Goal: Task Accomplishment & Management: Manage account settings

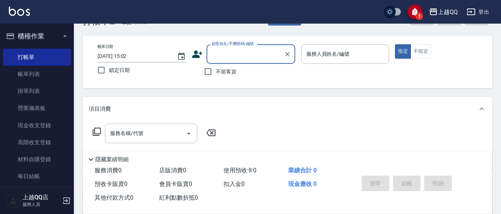
scroll to position [37, 0]
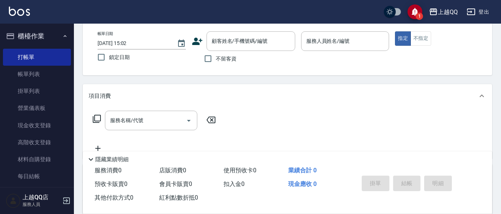
drag, startPoint x: 225, startPoint y: 59, endPoint x: 337, endPoint y: 13, distance: 120.7
click at [240, 51] on div "顧客姓名/手機號碼/編號 顧客姓名/手機號碼/編號 不留客資" at bounding box center [243, 48] width 103 height 35
click at [207, 54] on input "不留客資" at bounding box center [208, 59] width 16 height 16
checkbox input "true"
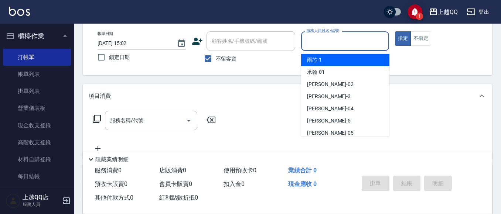
click at [362, 40] on input "服務人員姓名/編號" at bounding box center [346, 41] width 82 height 13
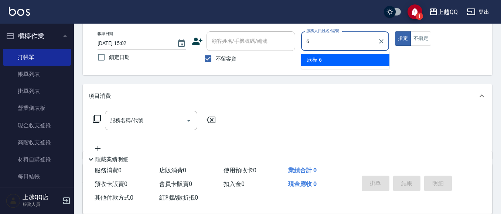
type input "欣樺-6"
type button "true"
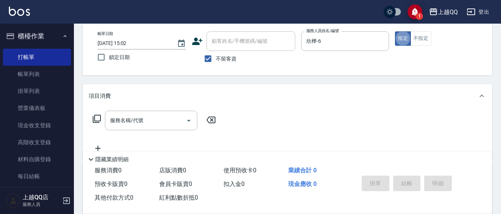
type input "1"
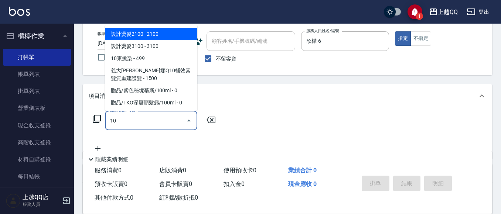
type input "1"
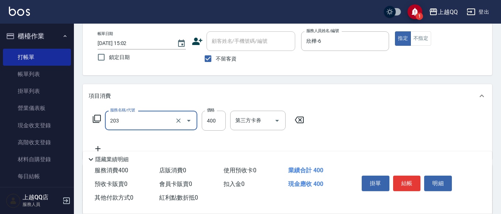
type input "指定單剪(203)"
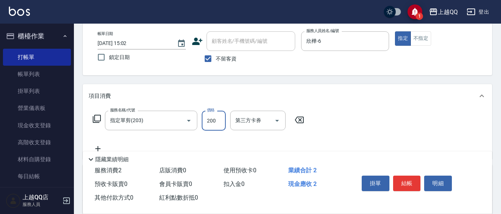
type input "200"
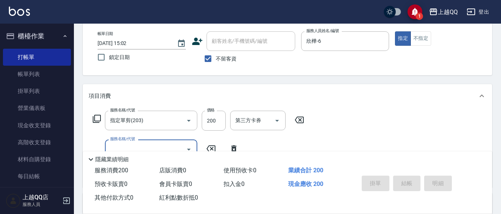
type input "[DATE] 16:12"
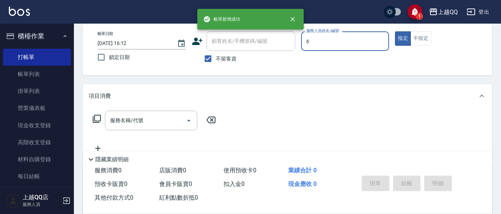
type input "欣樺-6"
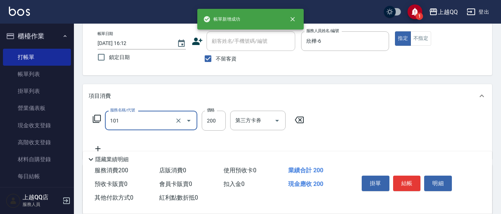
type input "洗髮(101)"
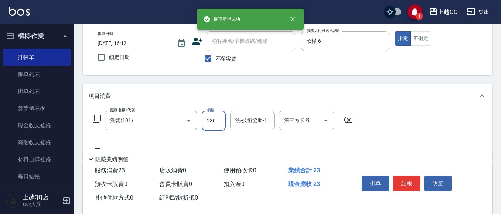
type input "230"
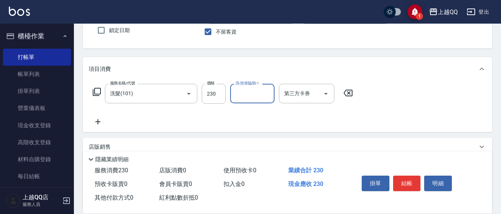
scroll to position [67, 0]
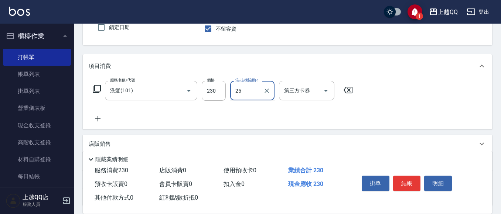
type input "[PERSON_NAME]-25"
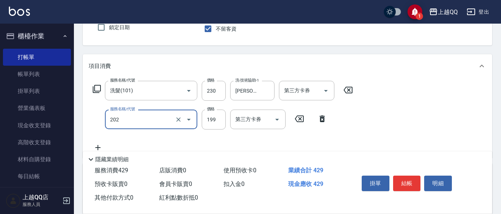
type input "不指定單剪(202)"
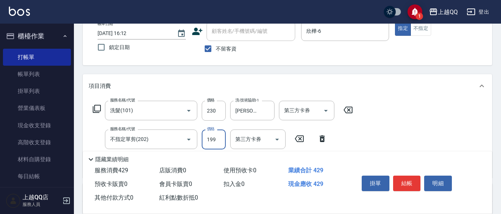
scroll to position [50, 0]
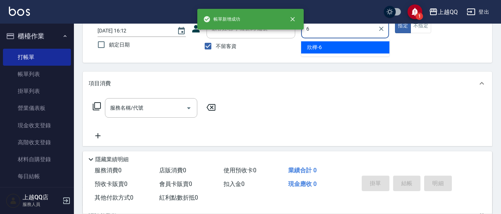
type input "欣樺-6"
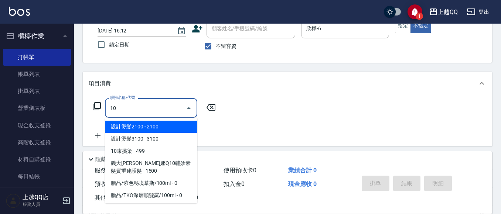
type input "101"
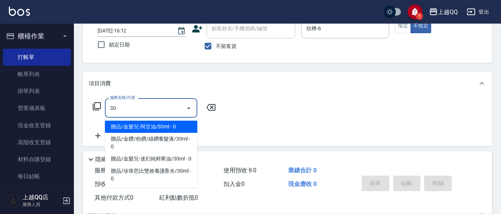
type input "3"
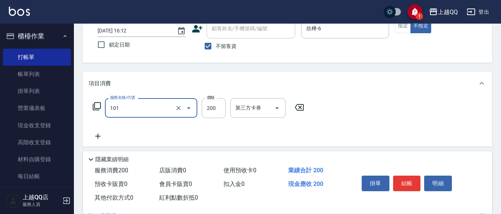
type input "洗髮(101)"
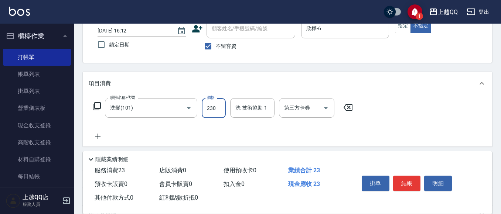
type input "230"
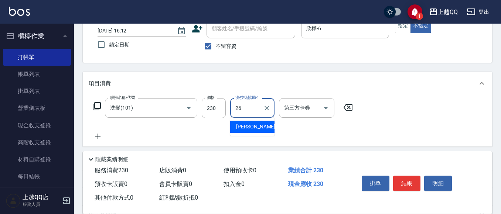
type input "[PERSON_NAME]-26"
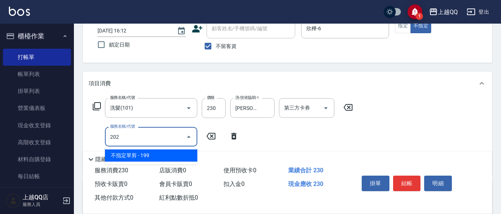
type input "不指定單剪(202)"
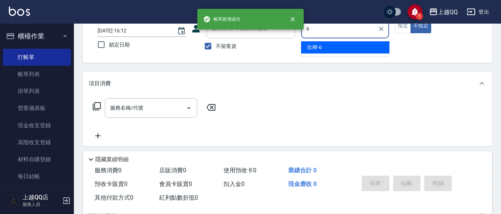
type input "欣樺-6"
type button "false"
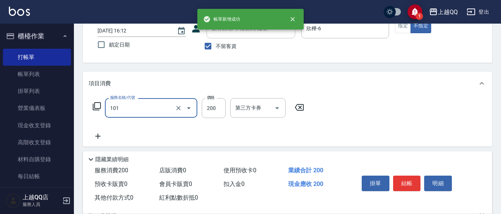
type input "洗髮(101)"
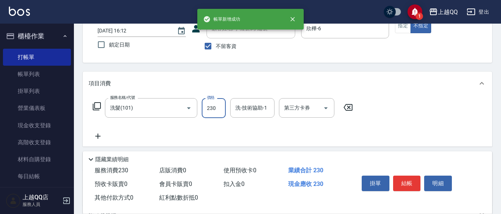
type input "230"
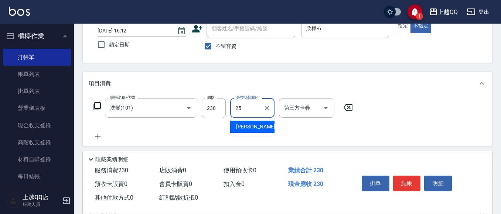
type input "[PERSON_NAME]-25"
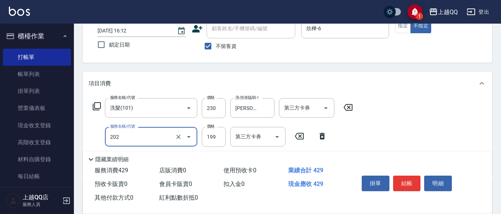
type input "不指定單剪(202)"
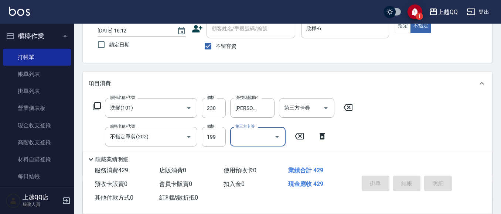
type input "[DATE] 16:13"
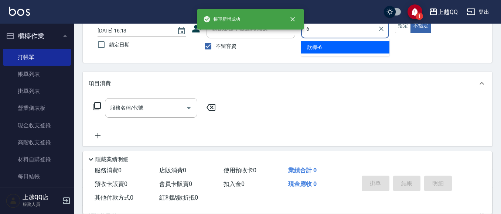
type input "欣樺-6"
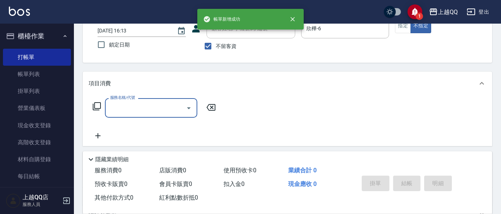
type input "1"
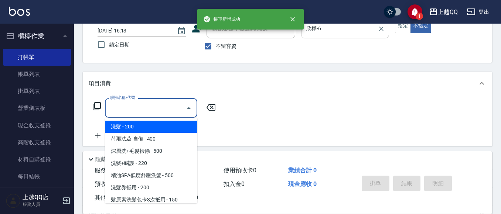
drag, startPoint x: 398, startPoint y: 25, endPoint x: 375, endPoint y: 35, distance: 25.8
click at [398, 25] on button "指定" at bounding box center [403, 26] width 16 height 14
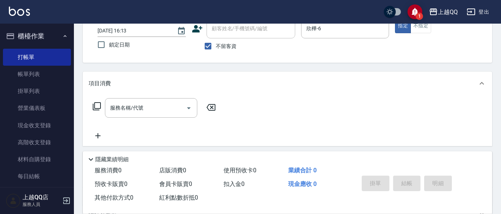
click at [98, 109] on icon at bounding box center [97, 106] width 8 height 8
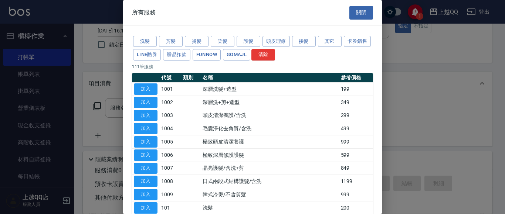
drag, startPoint x: 365, startPoint y: 16, endPoint x: 271, endPoint y: 53, distance: 101.4
click at [365, 15] on button "關閉" at bounding box center [361, 13] width 24 height 14
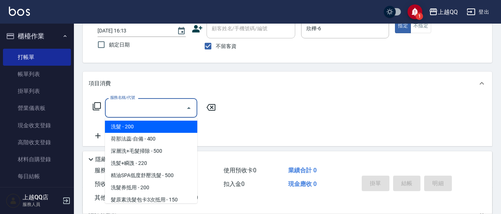
drag, startPoint x: 166, startPoint y: 106, endPoint x: 198, endPoint y: 0, distance: 110.8
click at [167, 106] on input "服務名稱/代號" at bounding box center [145, 108] width 75 height 13
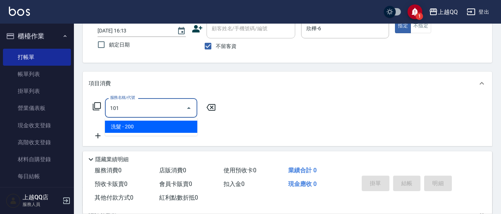
type input "洗髮(101)"
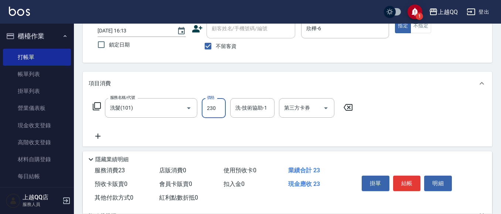
type input "230"
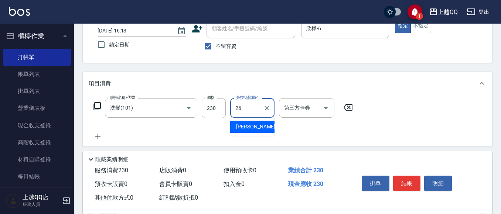
type input "[PERSON_NAME]-26"
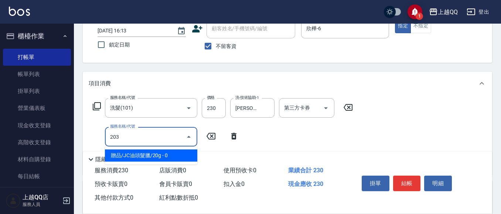
type input "指定單剪(203)"
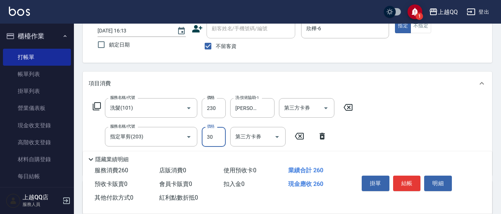
type input "300"
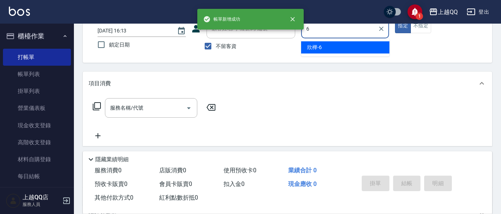
type input "欣樺-6"
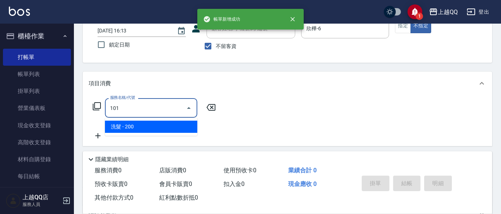
type input "洗髮(101)"
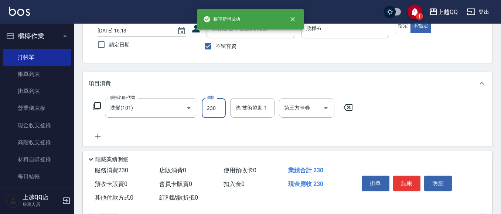
type input "230"
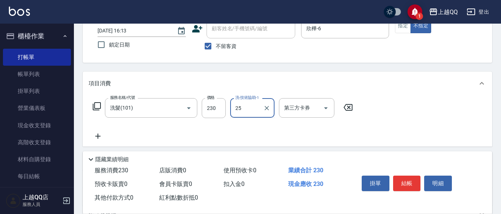
type input "[PERSON_NAME]-25"
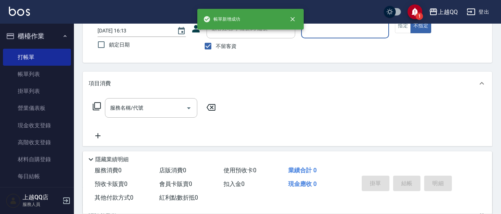
drag, startPoint x: 225, startPoint y: 44, endPoint x: 239, endPoint y: 23, distance: 25.4
click at [229, 38] on div "顧客姓名/手機號碼/編號 顧客姓名/手機號碼/編號 不留客資" at bounding box center [243, 36] width 103 height 35
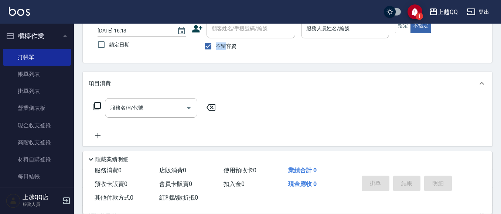
drag, startPoint x: 237, startPoint y: 26, endPoint x: 150, endPoint y: 49, distance: 89.7
click at [237, 27] on input "顧客姓名/手機號碼/編號" at bounding box center [251, 28] width 82 height 13
click at [214, 47] on input "不留客資" at bounding box center [208, 46] width 16 height 16
checkbox input "false"
click at [231, 30] on div "顧客姓名/手機號碼/編號 顧客姓名/手機號碼/編號" at bounding box center [251, 29] width 89 height 20
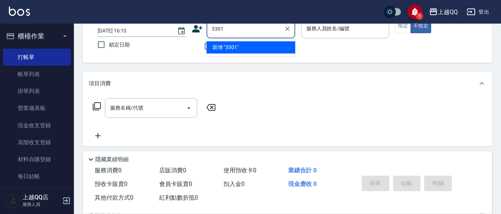
type input "3301"
click at [411, 19] on button "不指定" at bounding box center [421, 26] width 21 height 14
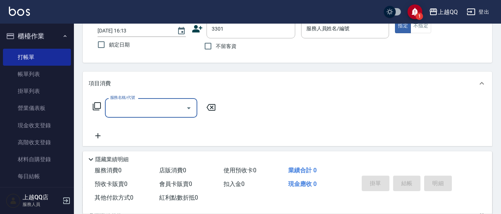
type input "1"
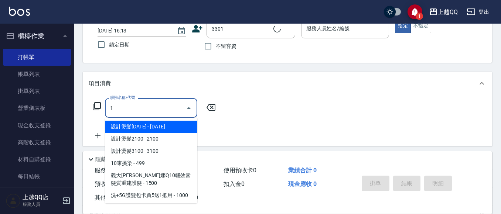
type input "[PERSON_NAME]/0988379446/3301"
type input "欣樺-6"
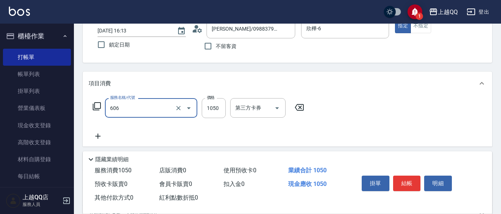
type input "頭皮冰鎮舒活療護5重奏(606)"
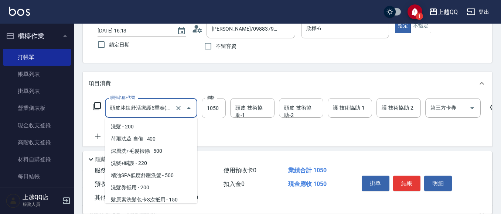
click at [171, 106] on input "頭皮冰鎮舒活療護5重奏(606)" at bounding box center [140, 108] width 65 height 13
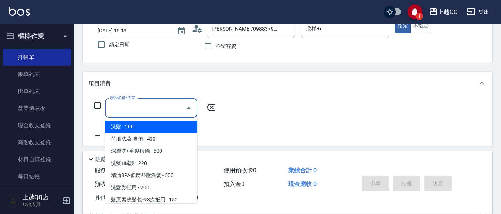
scroll to position [0, 0]
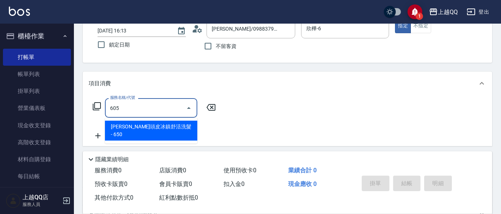
type input "[PERSON_NAME]頭皮冰鎮舒活洗髮(605)"
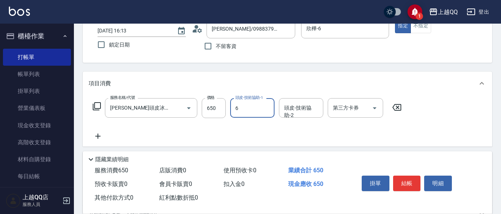
type input "欣樺-6"
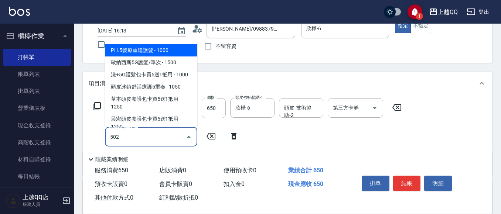
type input "自備護髮(502)"
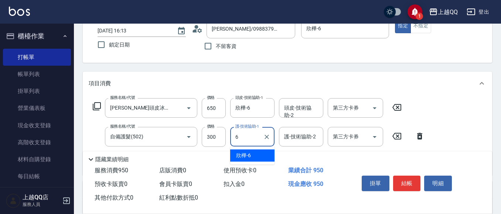
type input "欣樺-6"
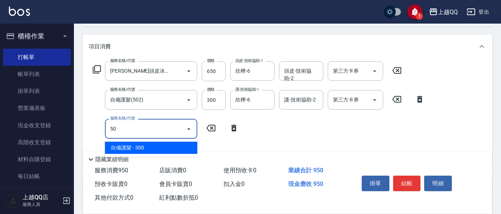
type input "5"
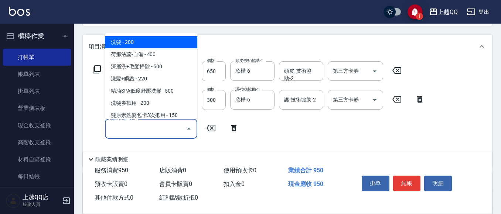
type input "4"
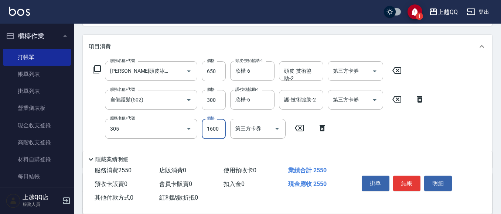
type input "設計燙髮1600(305)"
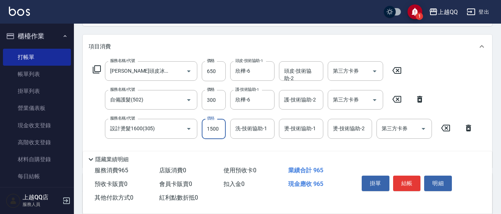
type input "1500"
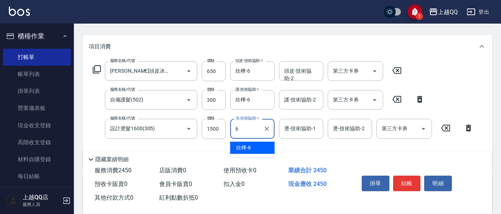
type input "欣樺-6"
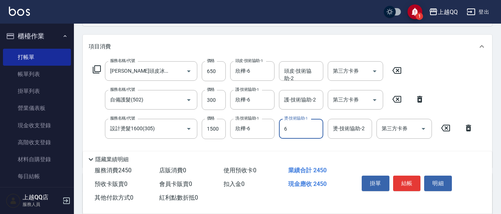
type input "欣樺-6"
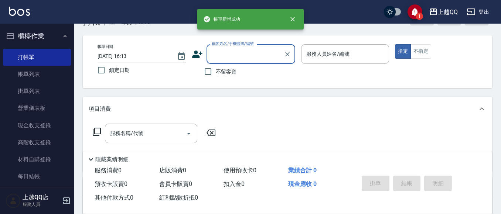
scroll to position [37, 0]
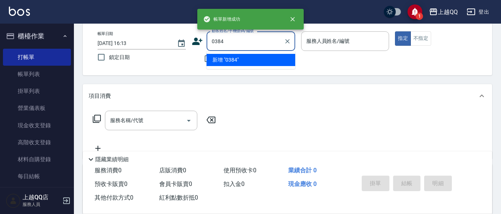
type input "0384"
click at [395, 31] on button "指定" at bounding box center [403, 38] width 16 height 14
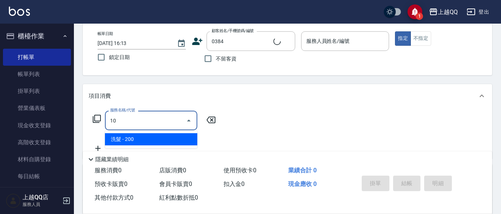
type input "101"
type input "[PERSON_NAME]/0918523952/0384"
type input "欣樺-6"
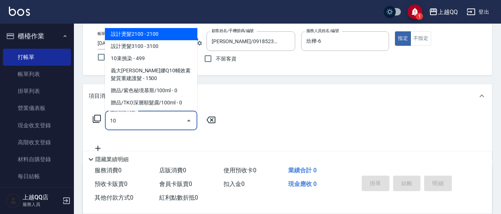
type input "1"
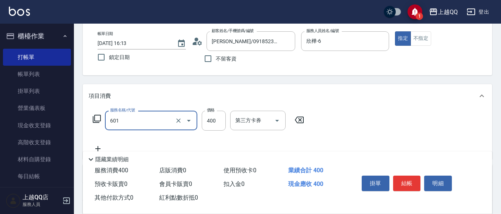
type input "髮原素活養健康洗(601)"
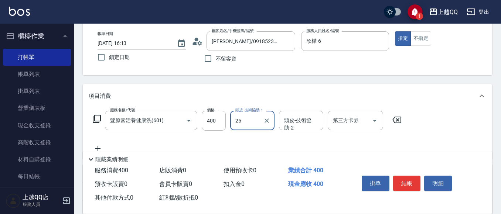
type input "[PERSON_NAME]-25"
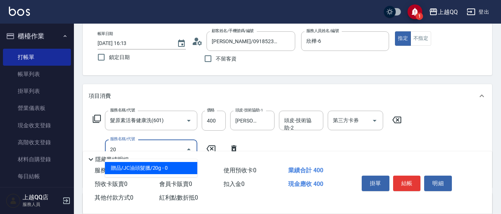
type input "2"
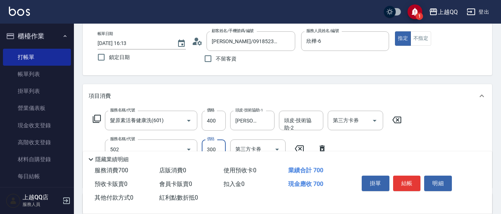
type input "自備護髮(502)"
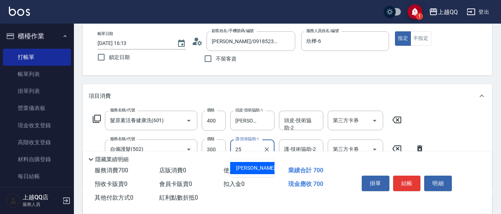
type input "[PERSON_NAME]-25"
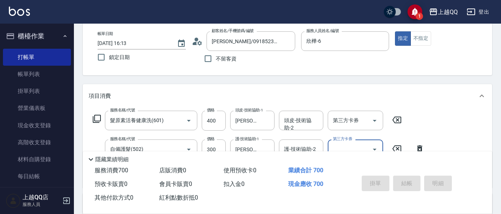
type input "[DATE] 16:14"
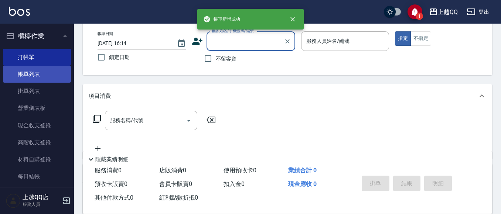
click at [13, 74] on link "帳單列表" at bounding box center [37, 74] width 68 height 17
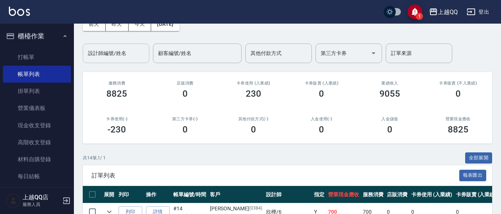
scroll to position [37, 0]
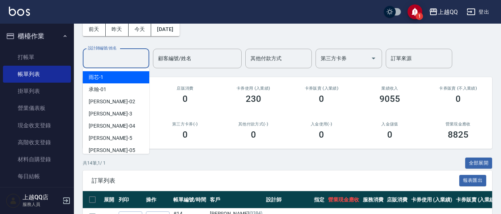
click at [112, 63] on input "設計師編號/姓名" at bounding box center [116, 58] width 60 height 13
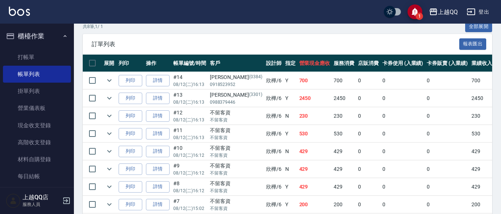
scroll to position [208, 0]
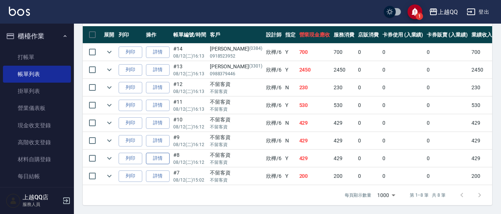
type input "欣樺-6"
click at [166, 154] on link "詳情" at bounding box center [158, 158] width 24 height 11
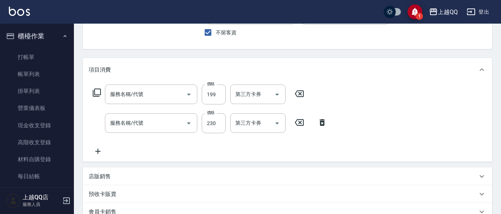
type input "[DATE] 16:12"
checkbox input "true"
type input "欣樺-6"
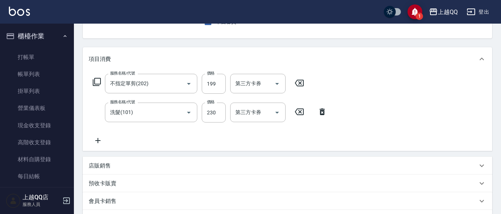
type input "不指定單剪(202)"
type input "洗髮(101)"
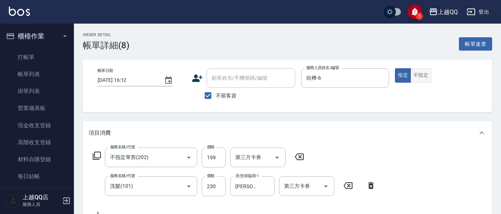
click at [419, 75] on button "不指定" at bounding box center [421, 75] width 21 height 14
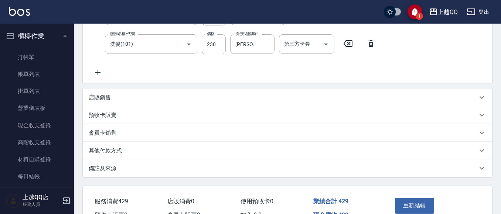
scroll to position [185, 0]
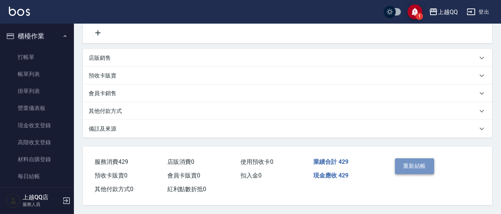
click at [429, 169] on button "重新結帳" at bounding box center [414, 167] width 39 height 16
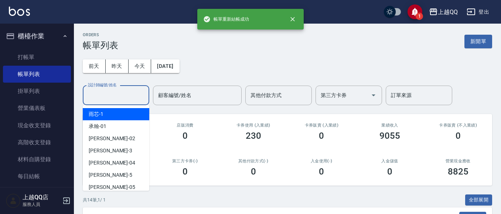
click at [113, 97] on input "設計師編號/姓名" at bounding box center [116, 95] width 60 height 13
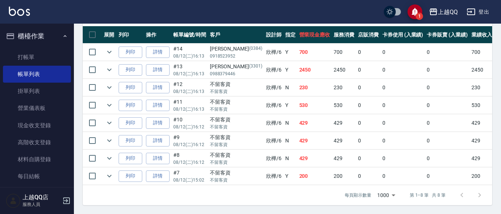
scroll to position [208, 0]
type input "欣樺-6"
drag, startPoint x: 27, startPoint y: 57, endPoint x: 438, endPoint y: 49, distance: 411.4
click at [28, 56] on link "打帳單" at bounding box center [37, 57] width 68 height 17
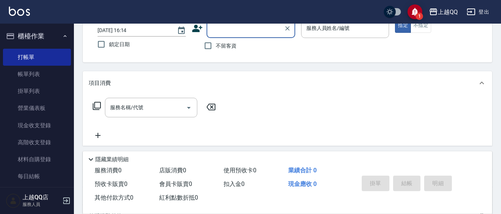
scroll to position [37, 0]
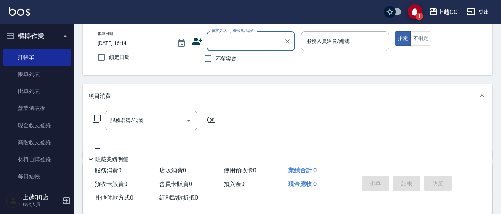
click at [215, 57] on input "不留客資" at bounding box center [208, 59] width 16 height 16
checkbox input "true"
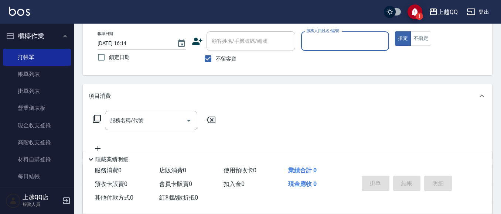
drag, startPoint x: 298, startPoint y: 47, endPoint x: 307, endPoint y: 42, distance: 10.1
click at [299, 47] on div "帳單日期 [DATE] 16:14 鎖定日期 顧客姓名/手機號碼/編號 顧客姓名/手機號碼/編號 不留客資 服務人員姓名/編號 服務人員姓名/編號 指定 不指定" at bounding box center [288, 48] width 392 height 35
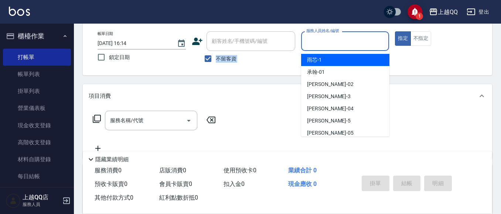
type input "雨芯-1"
type button "true"
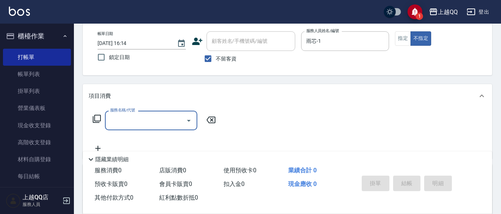
drag, startPoint x: 322, startPoint y: 56, endPoint x: 325, endPoint y: 51, distance: 5.8
click at [325, 51] on p at bounding box center [345, 55] width 88 height 8
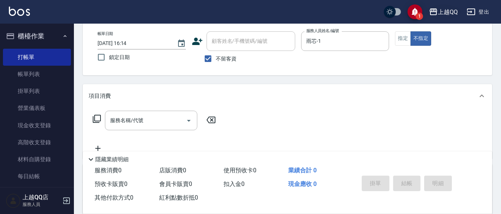
drag, startPoint x: 380, startPoint y: 39, endPoint x: 439, endPoint y: 11, distance: 65.3
click at [387, 41] on button "Clear" at bounding box center [381, 41] width 10 height 10
type input "欣樺-6"
type button "false"
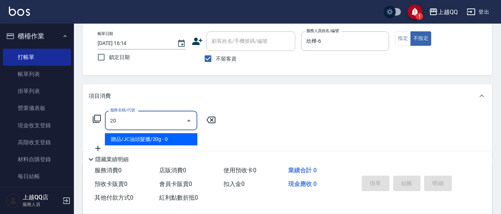
type input "2"
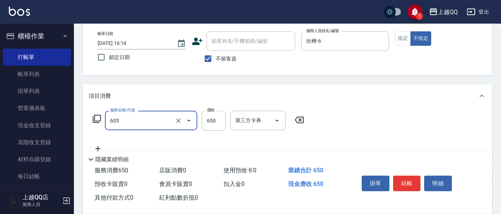
type input "[PERSON_NAME]頭皮冰鎮舒活洗髮(605)"
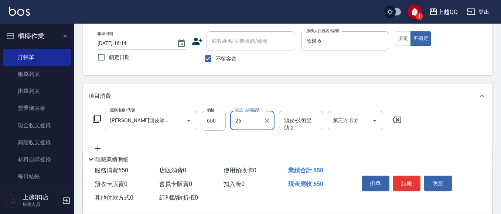
type input "[PERSON_NAME]-26"
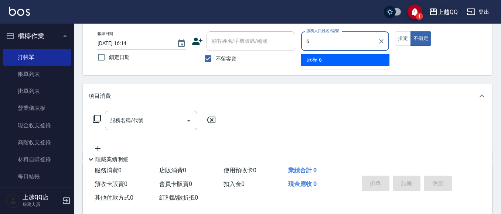
type input "欣樺-6"
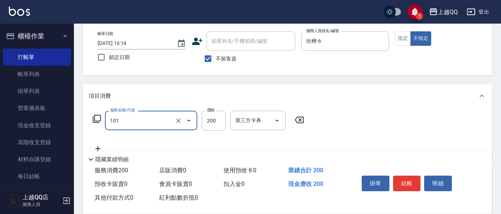
type input "洗髮(101)"
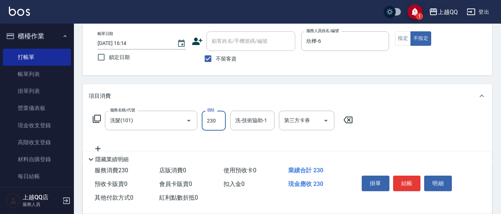
type input "230"
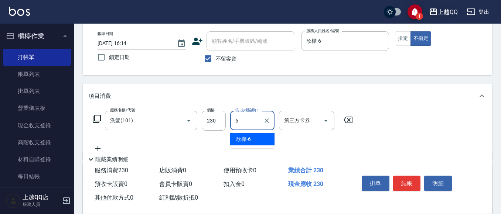
type input "欣樺-6"
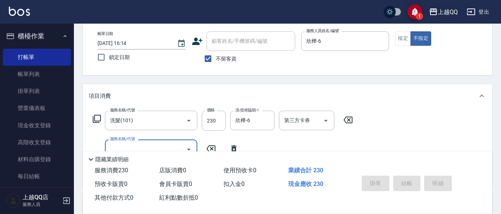
type input "6"
type input "[DATE] 16:39"
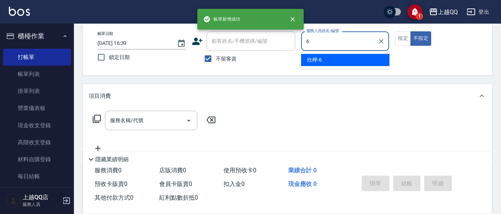
type input "欣樺-6"
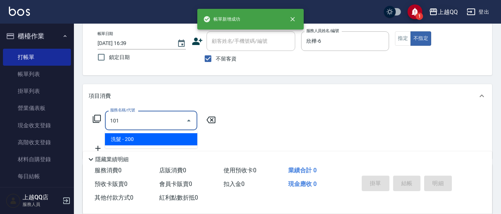
type input "洗髮(101)"
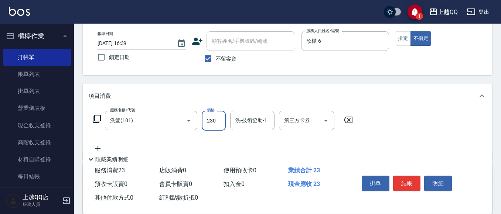
type input "230"
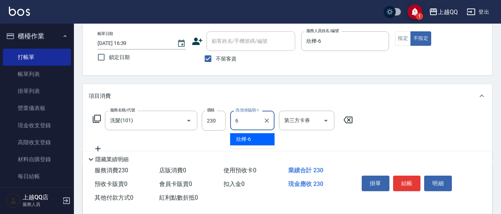
type input "欣樺-6"
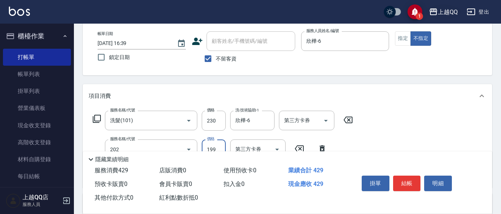
type input "不指定單剪(202)"
